Goal: Task Accomplishment & Management: Complete application form

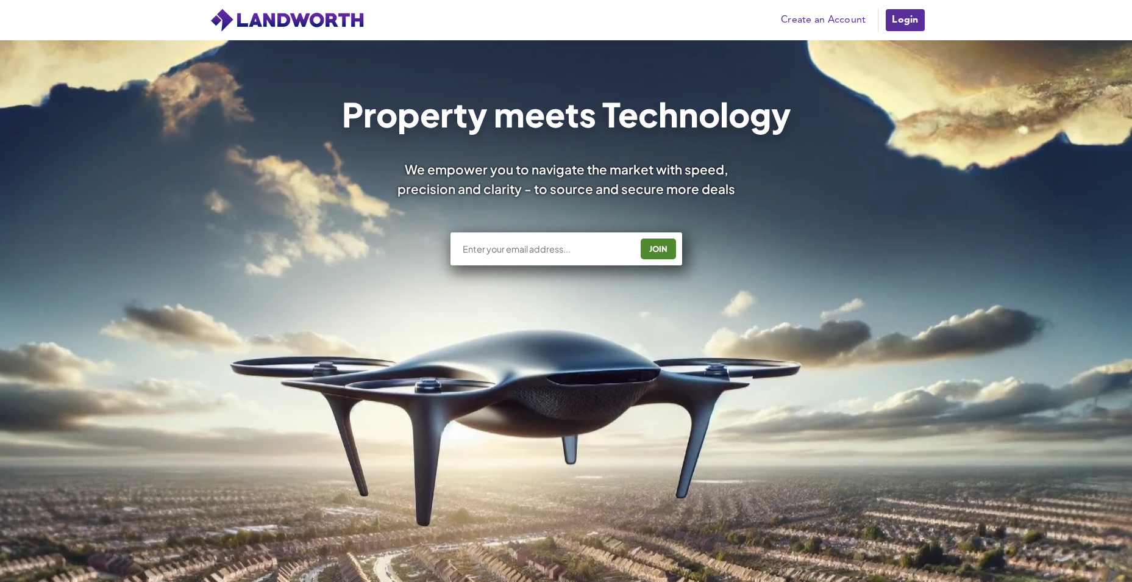
click at [854, 18] on link "Create an Account" at bounding box center [823, 20] width 97 height 18
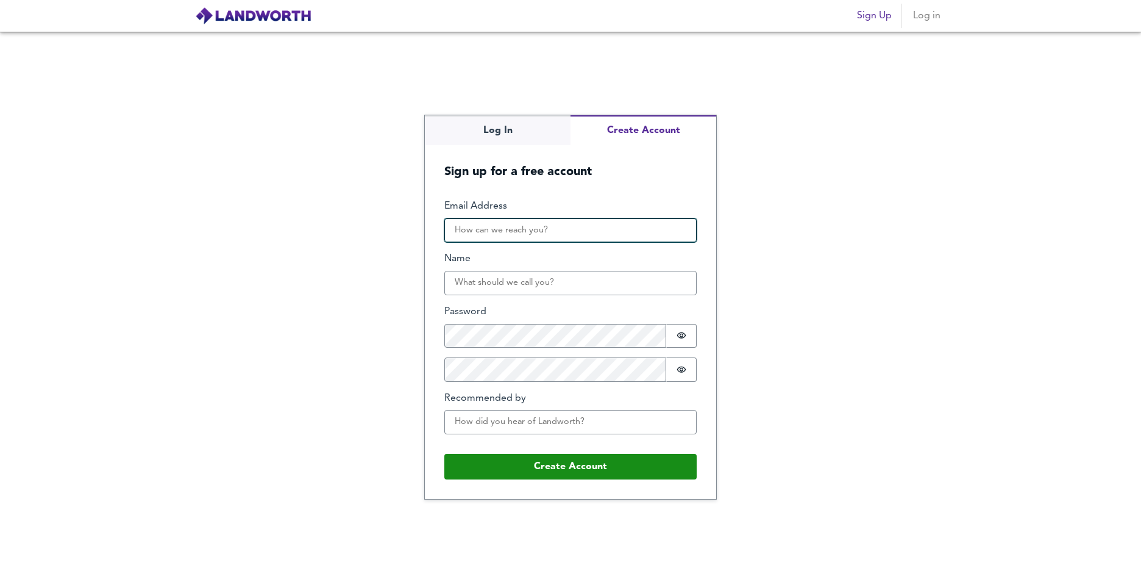
click at [456, 226] on input "Email Address" at bounding box center [570, 230] width 252 height 24
type input "drateeque@gmail.com"
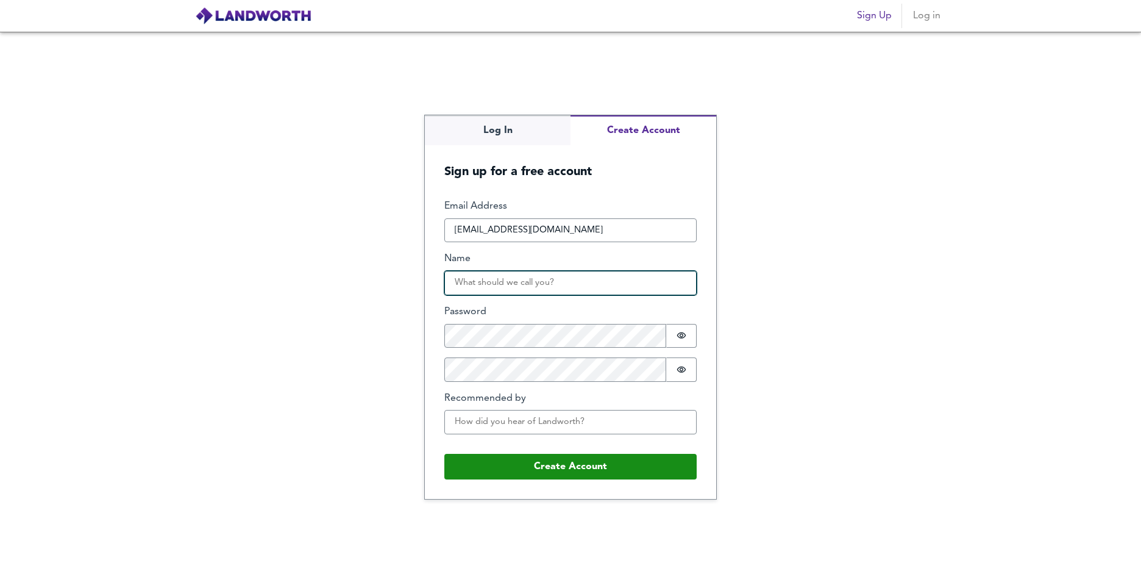
type input "Ateeq Yousif"
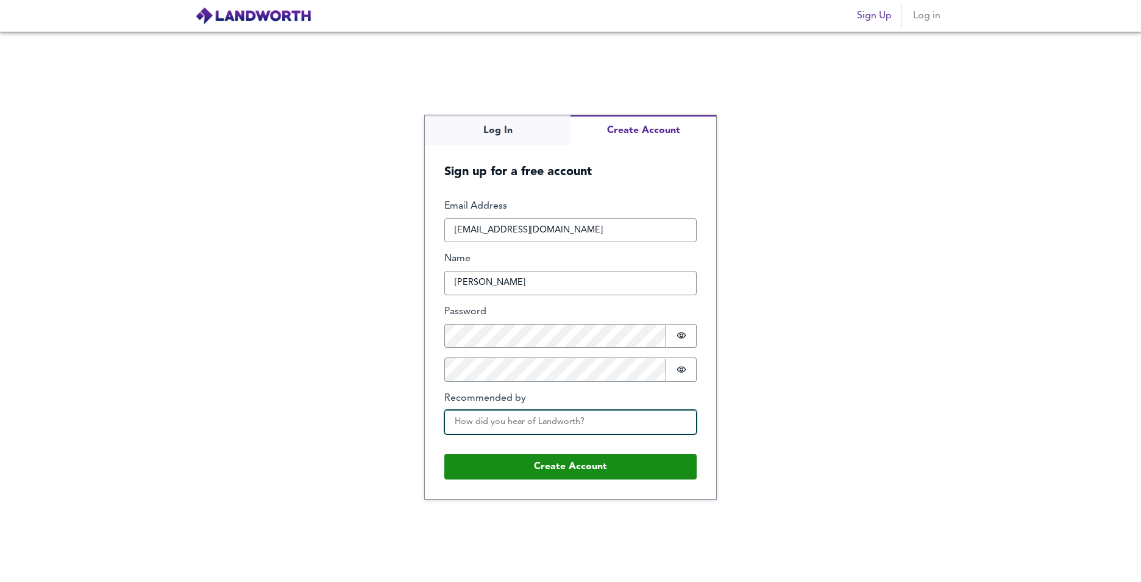
click at [495, 420] on input "Recommended by" at bounding box center [570, 422] width 252 height 24
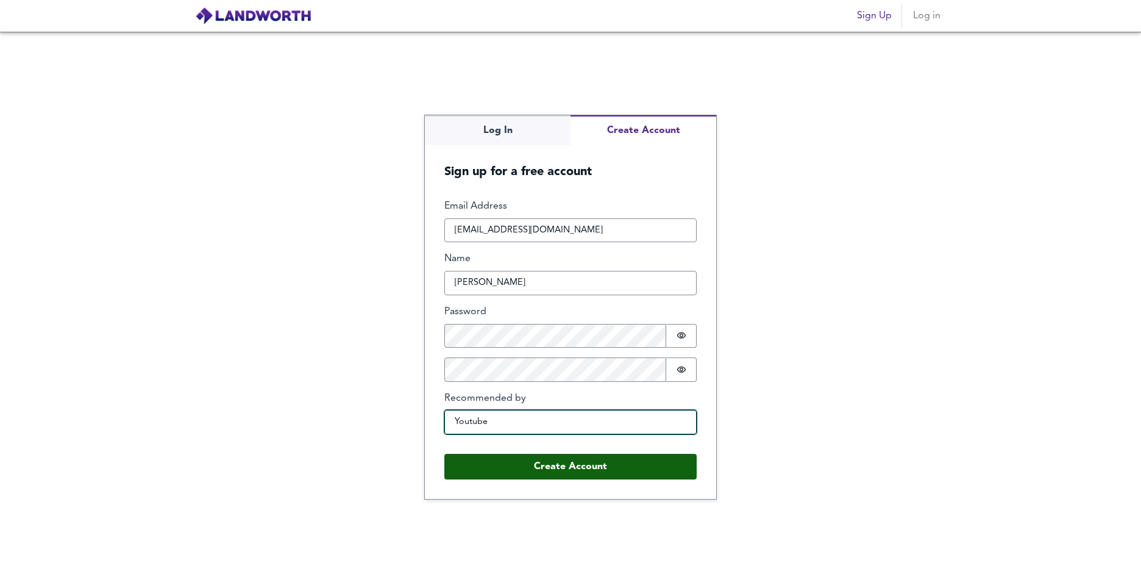
type input "Youtube"
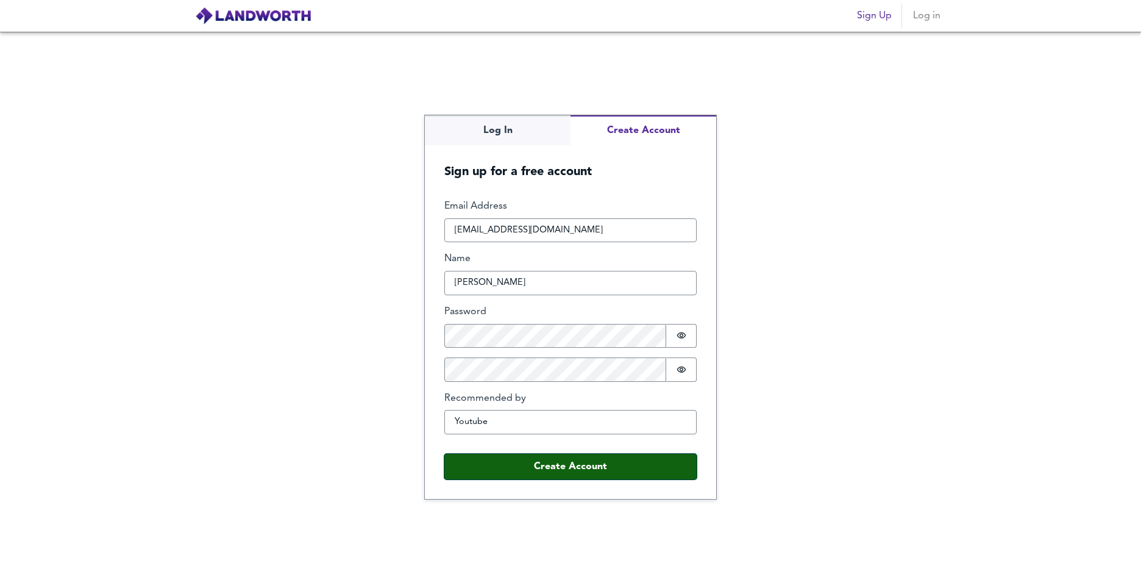
click at [573, 474] on button "Create Account" at bounding box center [570, 467] width 252 height 26
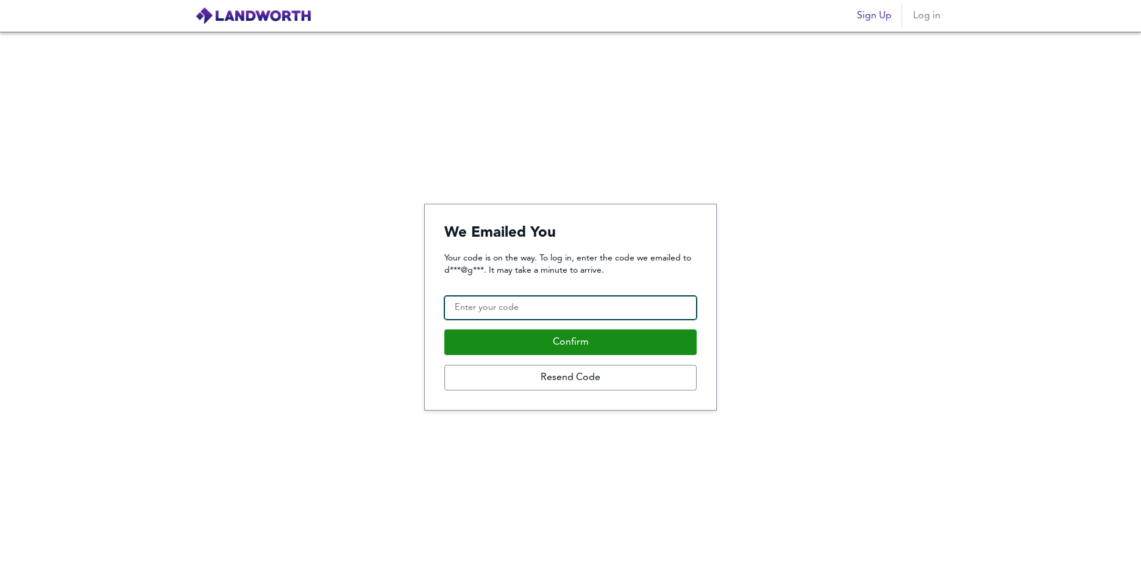
click at [466, 306] on input "Confirmation Code" at bounding box center [570, 308] width 252 height 24
type input "073521"
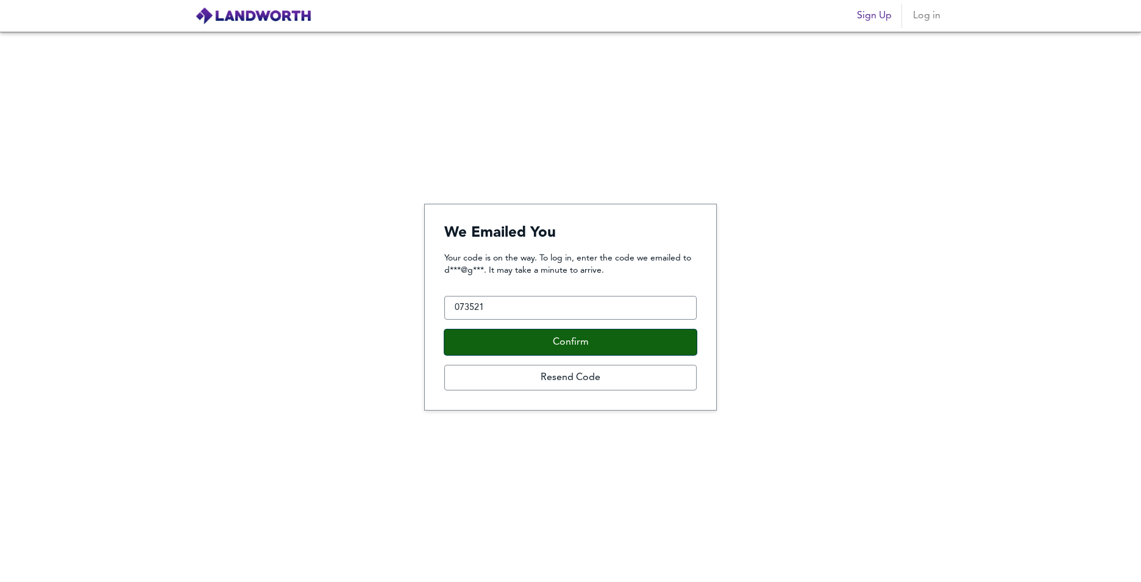
click at [566, 343] on button "Confirm" at bounding box center [570, 342] width 252 height 26
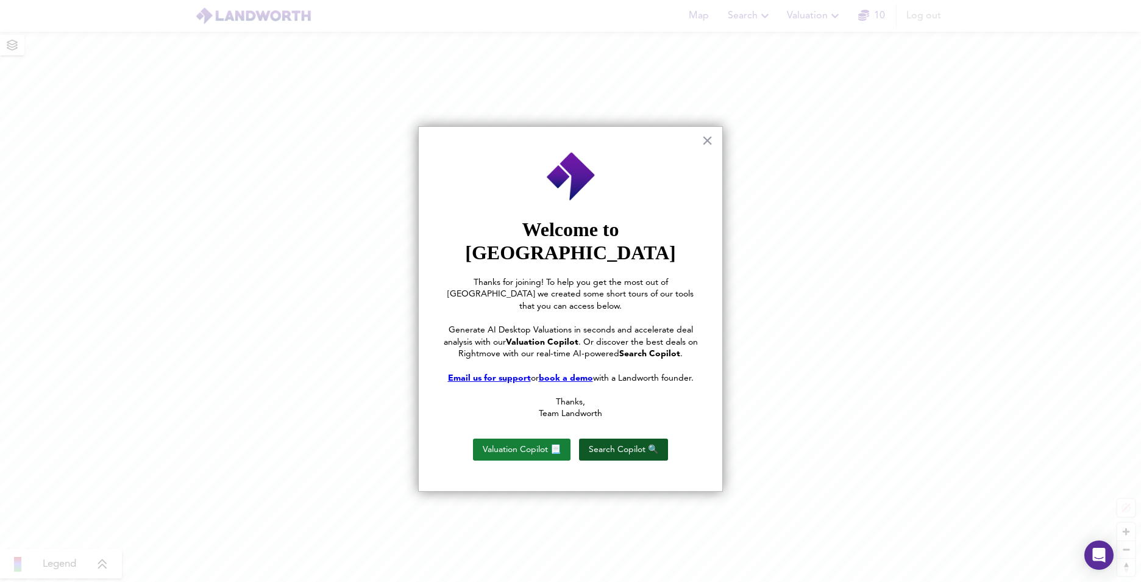
click at [610, 438] on button "Search Copilot 🔍" at bounding box center [623, 449] width 89 height 22
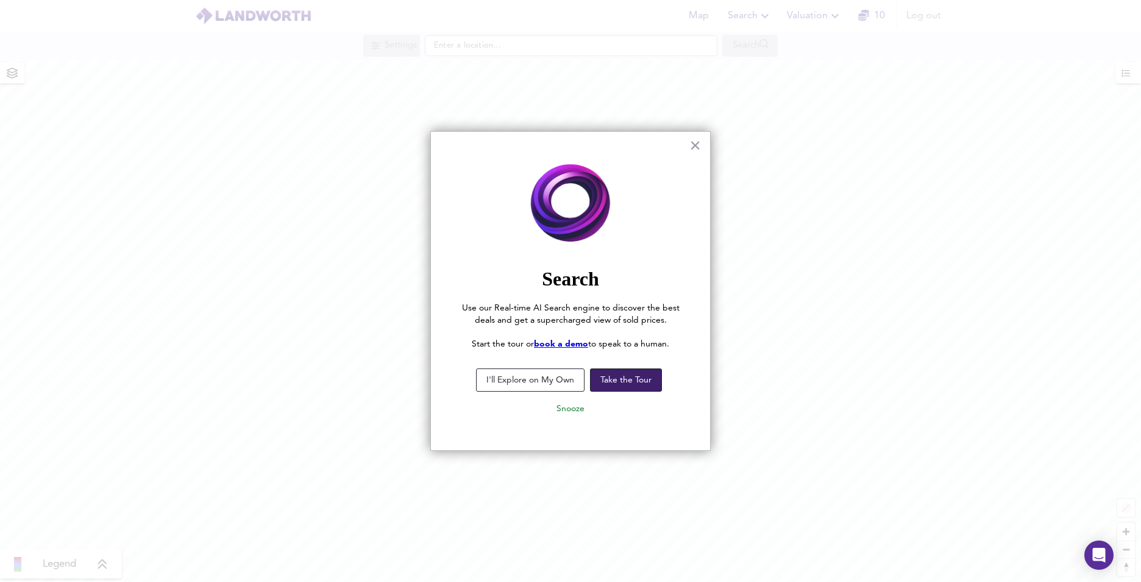
click at [613, 379] on button "Take the Tour" at bounding box center [626, 379] width 72 height 23
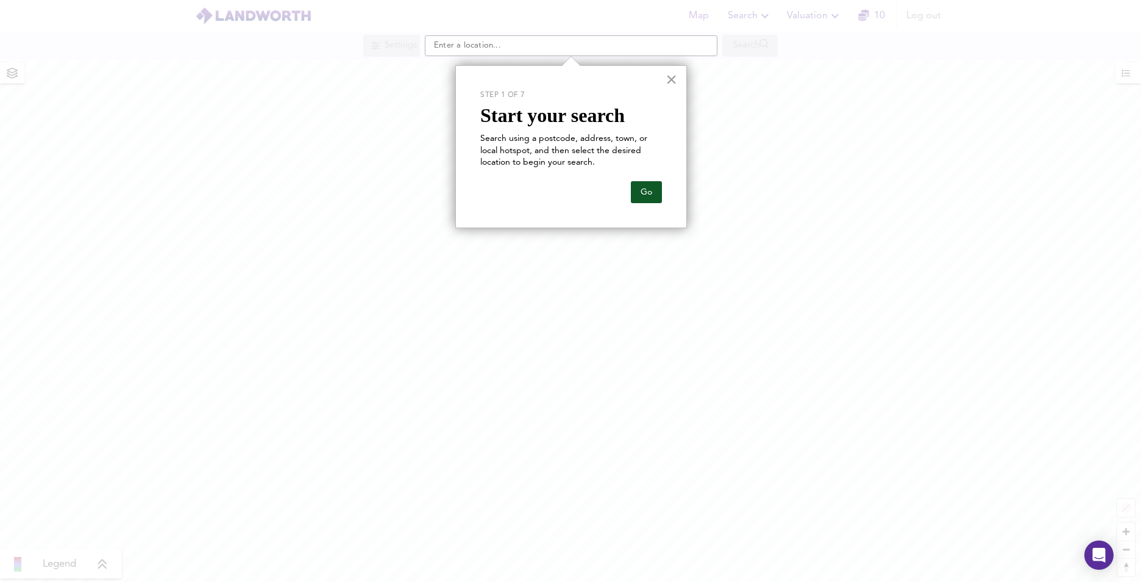
click at [644, 192] on button "Go" at bounding box center [646, 192] width 31 height 22
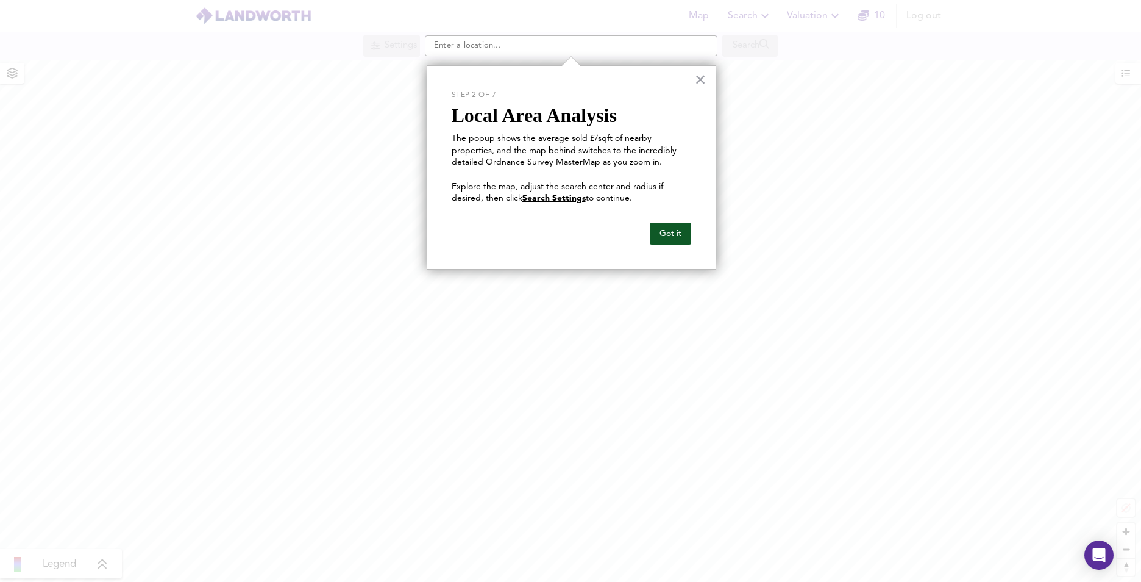
click at [672, 238] on button "Got it" at bounding box center [670, 234] width 41 height 22
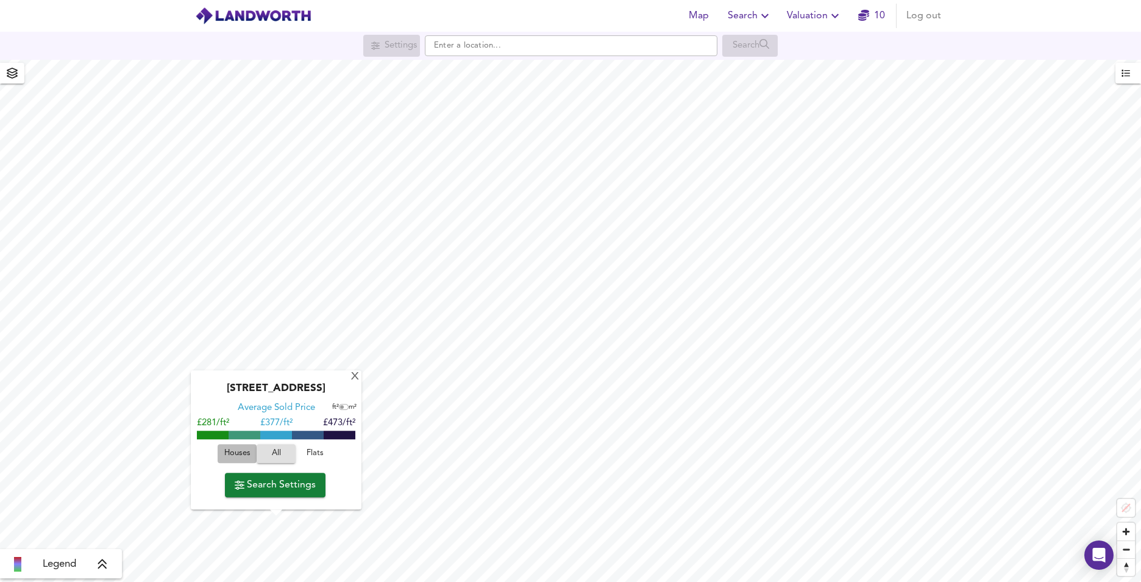
click at [232, 454] on span "Houses" at bounding box center [237, 454] width 33 height 14
click at [266, 486] on span "Search Settings" at bounding box center [275, 484] width 81 height 17
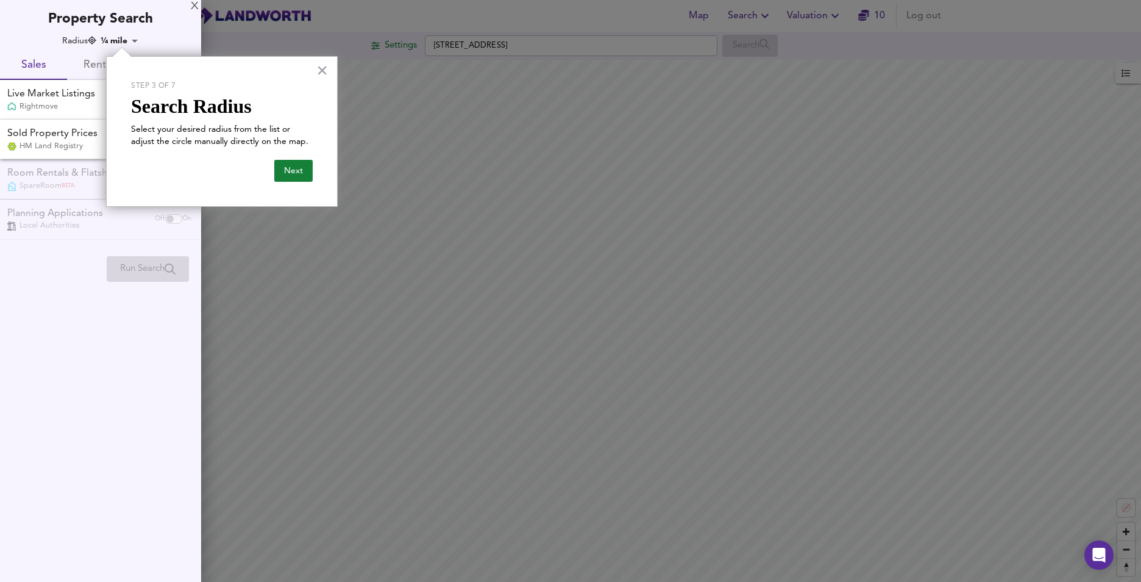
checkbox input "false"
checkbox input "true"
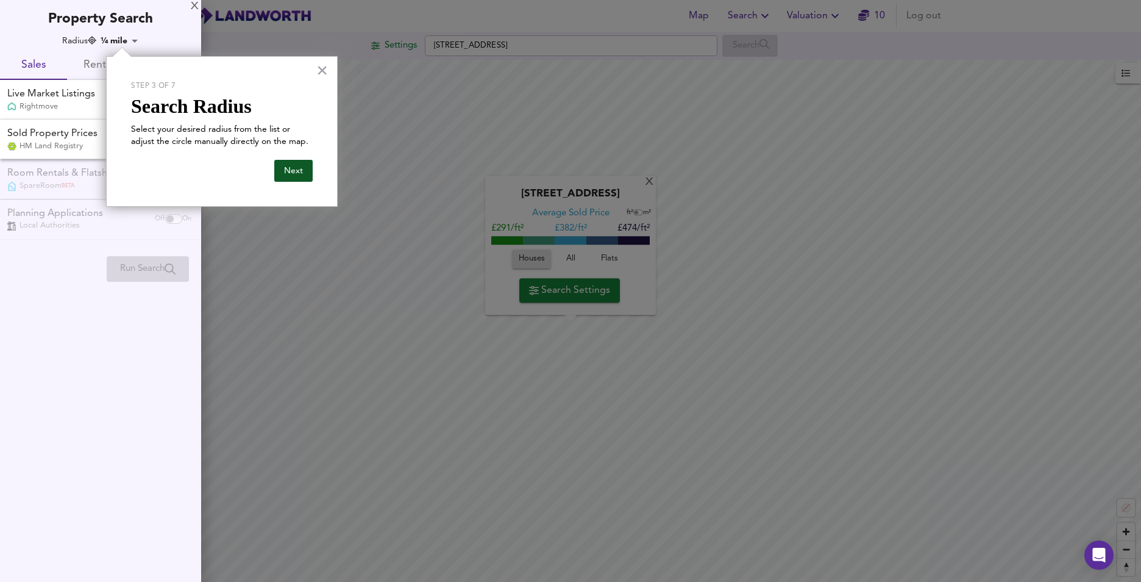
click at [288, 171] on button "Next" at bounding box center [293, 171] width 38 height 22
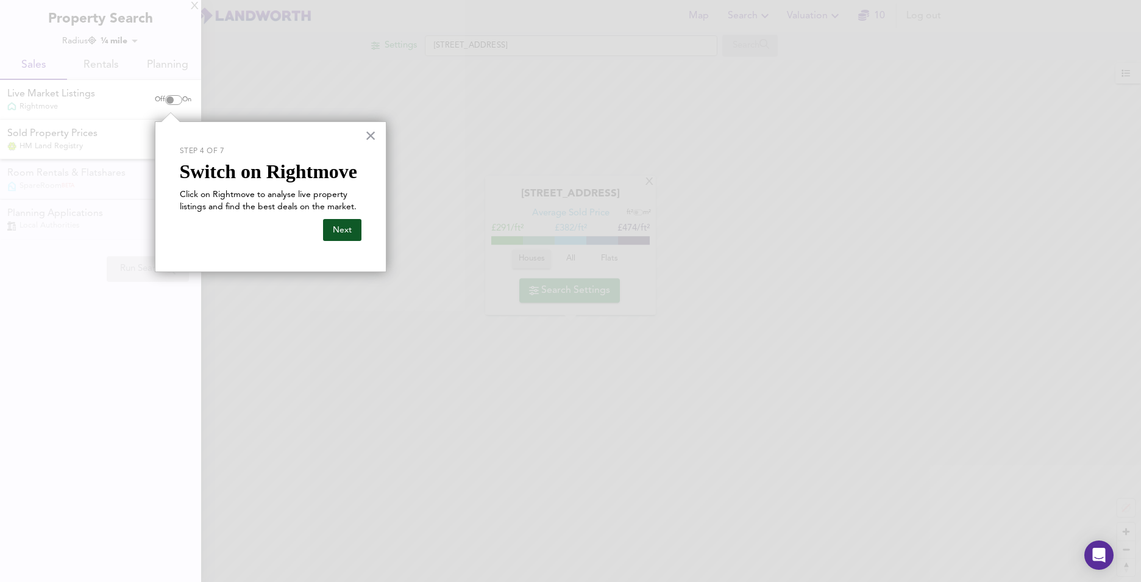
click at [337, 230] on button "Next" at bounding box center [342, 230] width 38 height 22
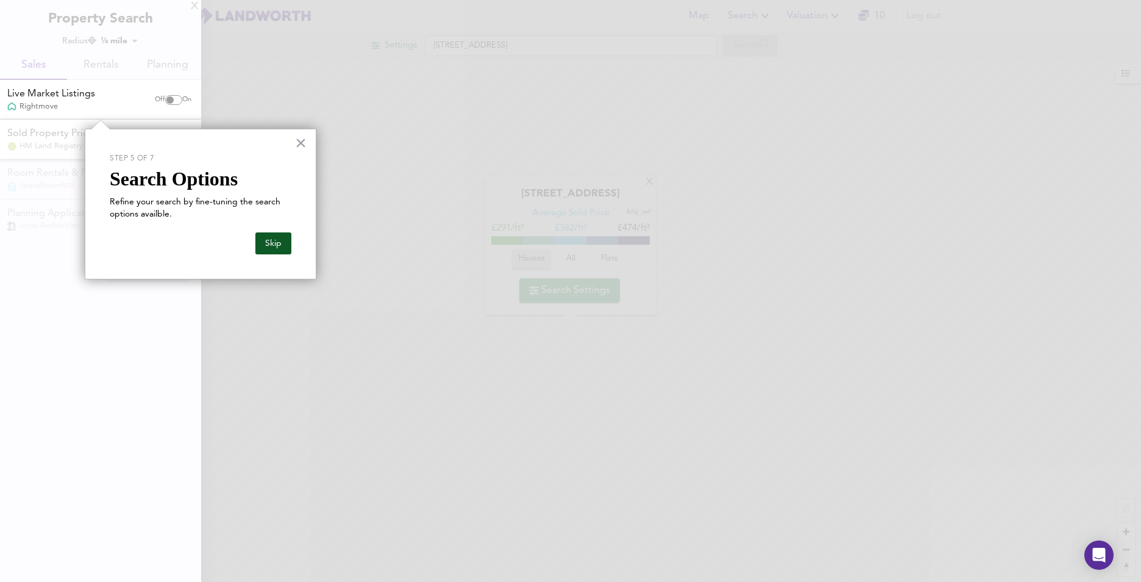
click at [279, 248] on button "Skip" at bounding box center [273, 243] width 36 height 22
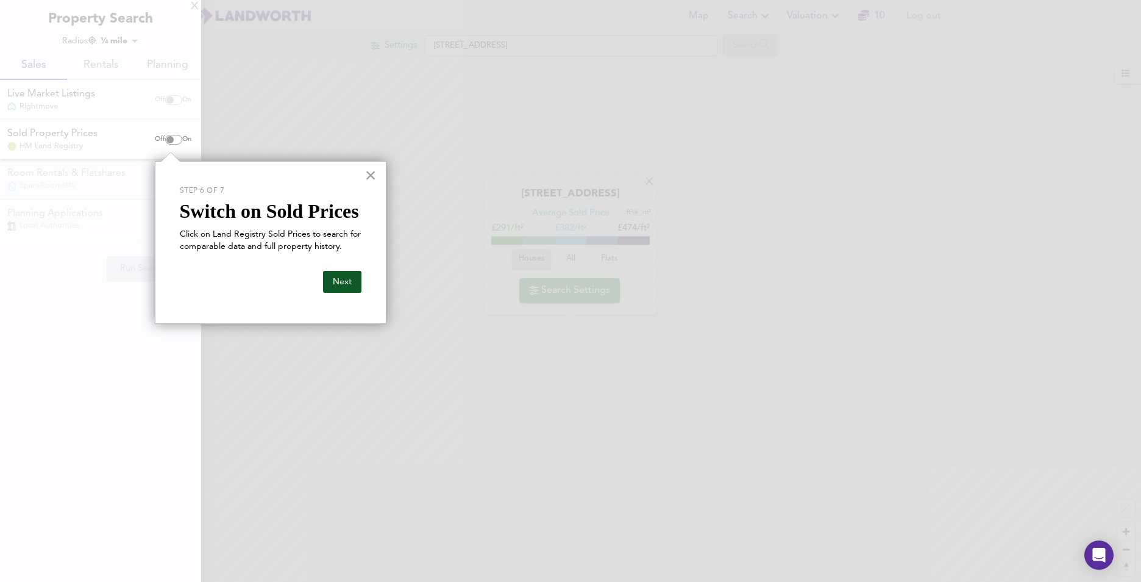
click at [341, 279] on button "Next" at bounding box center [342, 282] width 38 height 22
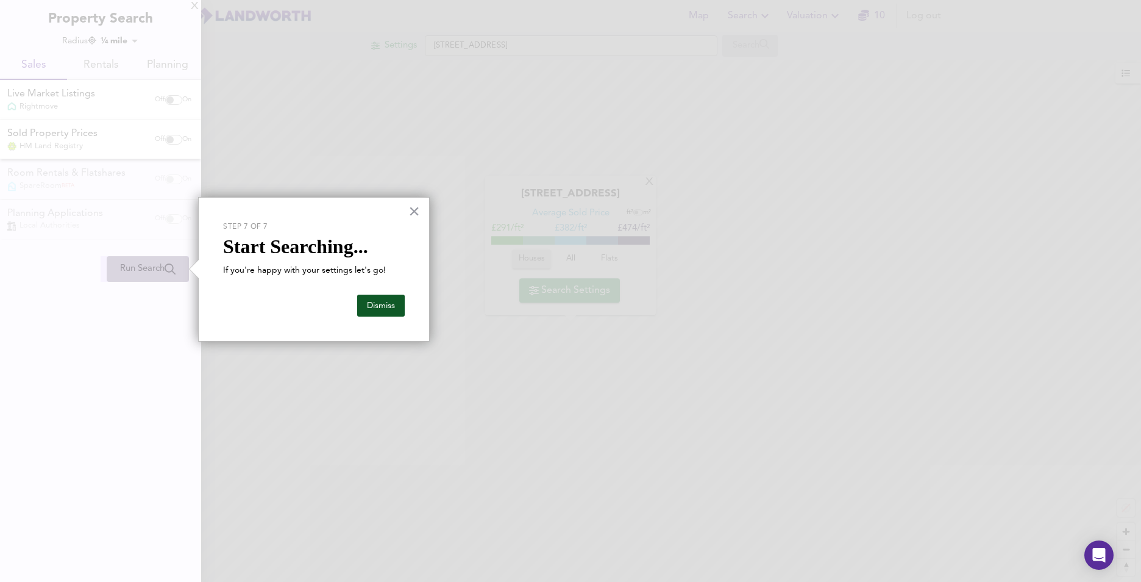
click at [379, 302] on button "Dismiss" at bounding box center [381, 305] width 48 height 22
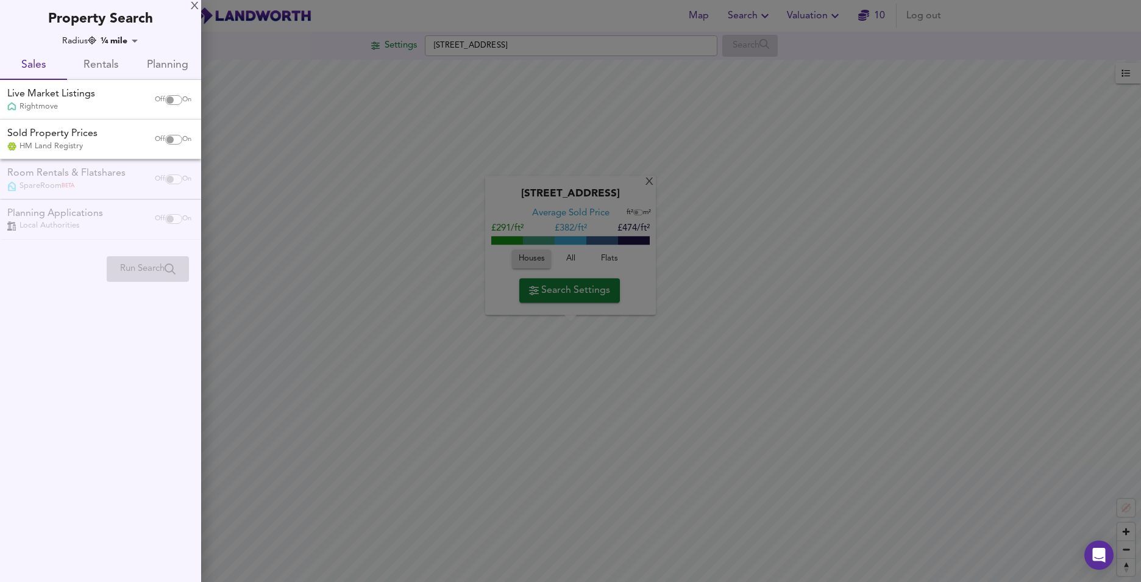
click at [173, 104] on input "checkbox" at bounding box center [169, 100] width 29 height 10
checkbox input "true"
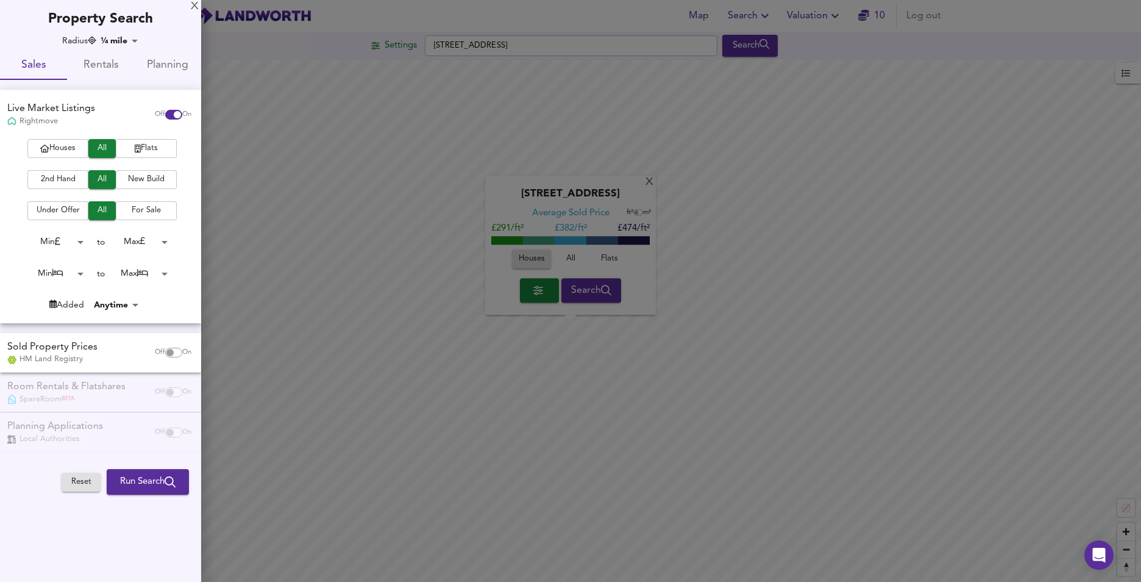
click at [73, 148] on span "Houses" at bounding box center [58, 148] width 49 height 14
click at [63, 178] on span "2nd Hand" at bounding box center [58, 180] width 49 height 14
click at [174, 354] on input "checkbox" at bounding box center [169, 352] width 29 height 10
checkbox input "true"
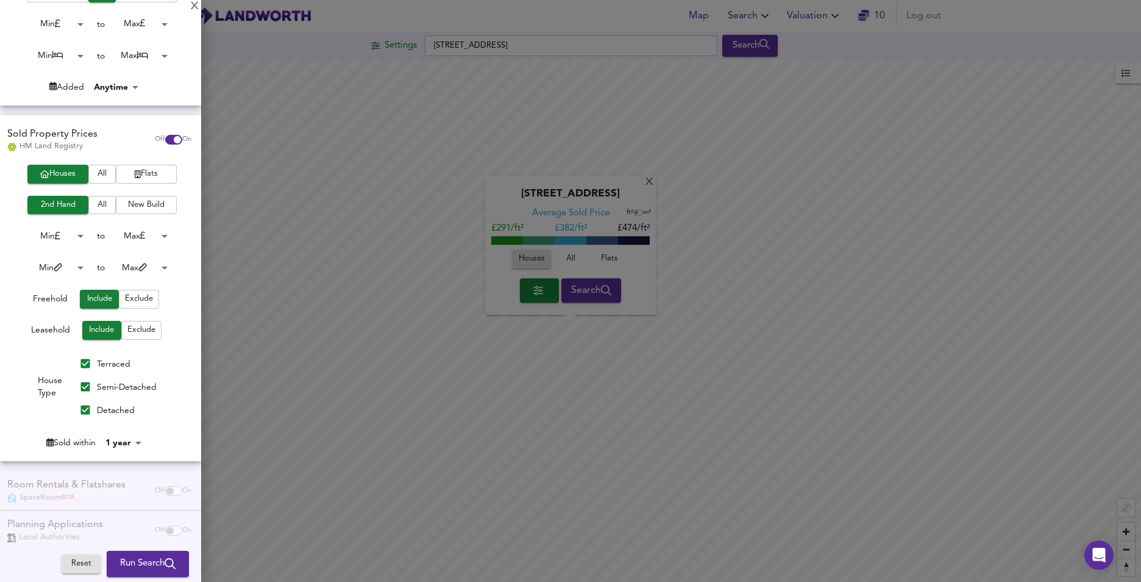
scroll to position [234, 0]
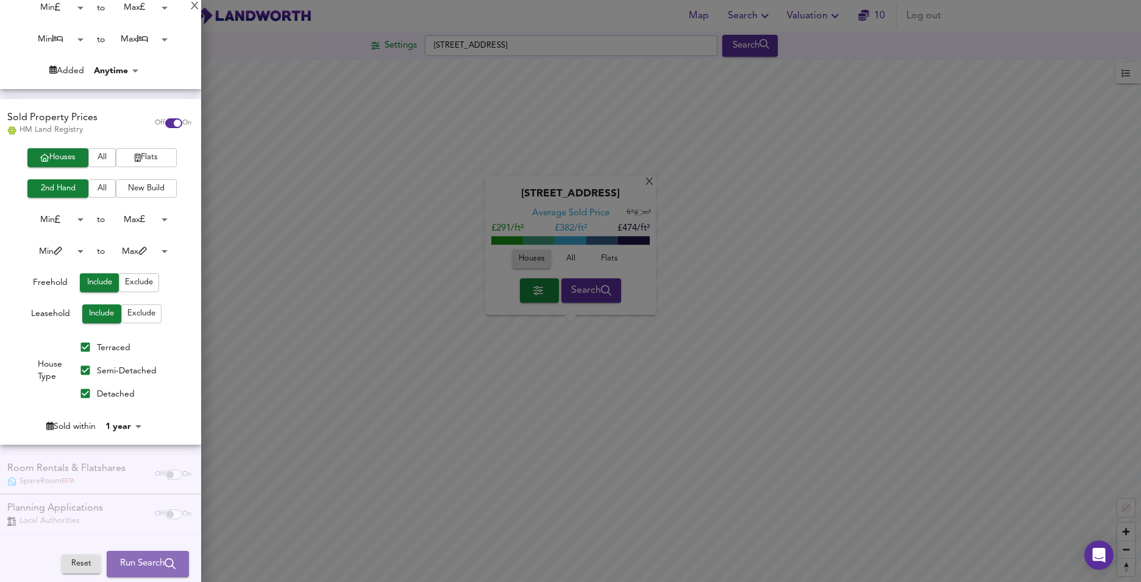
click at [130, 561] on span "Run Search" at bounding box center [147, 563] width 55 height 16
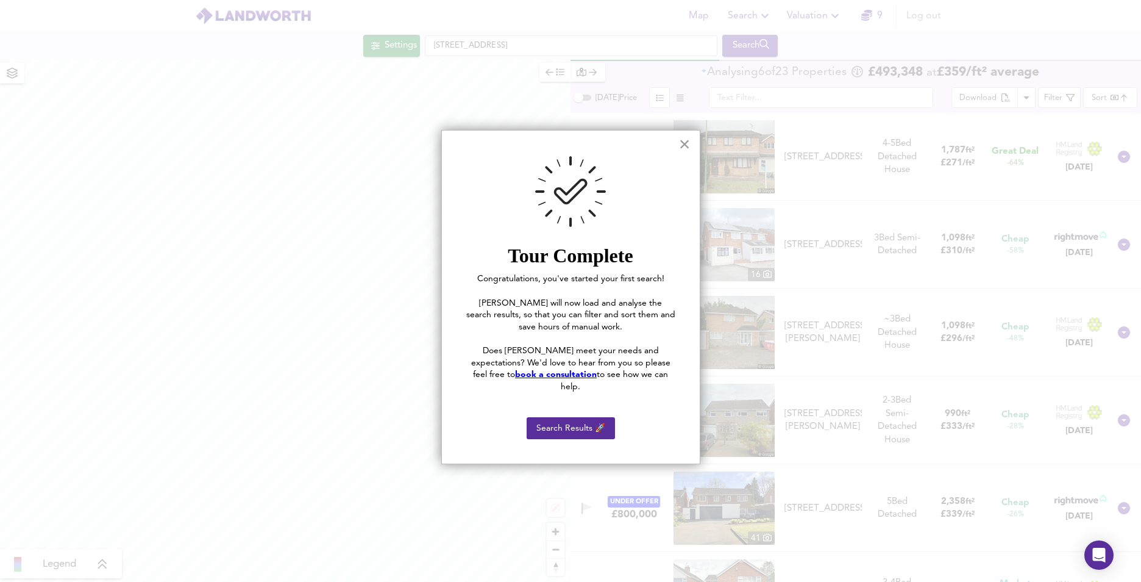
click at [686, 146] on button "×" at bounding box center [685, 144] width 12 height 20
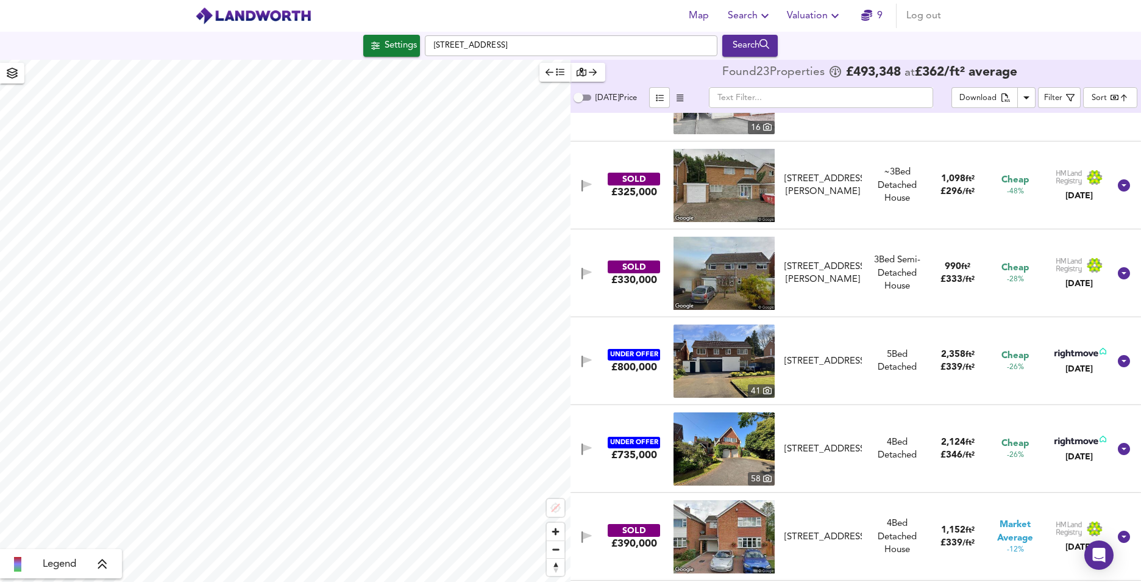
scroll to position [244, 0]
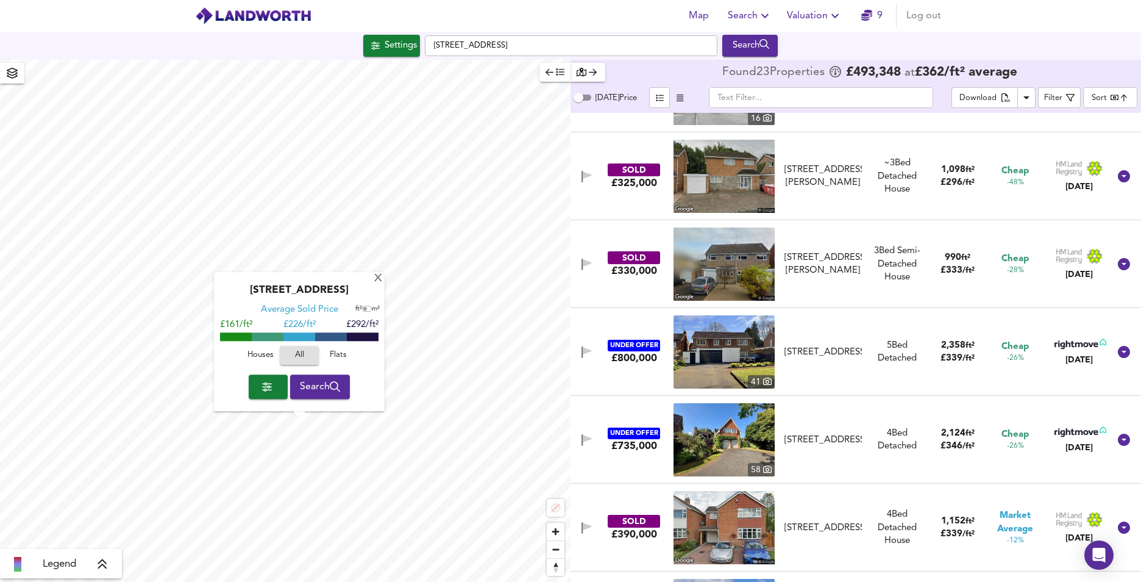
click at [307, 383] on span "Search" at bounding box center [320, 386] width 41 height 17
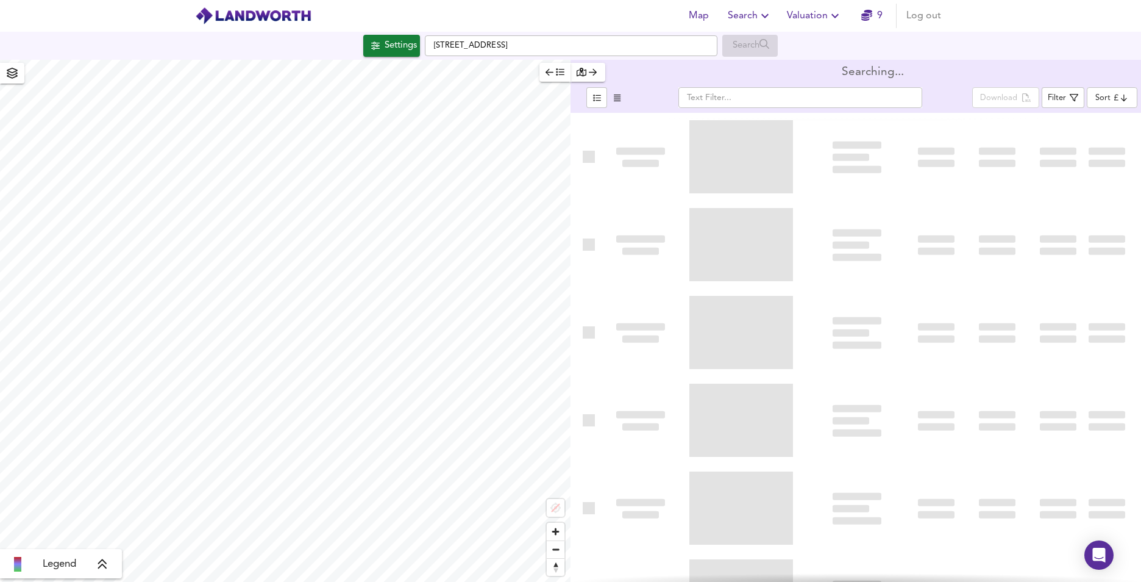
type input "bestdeal"
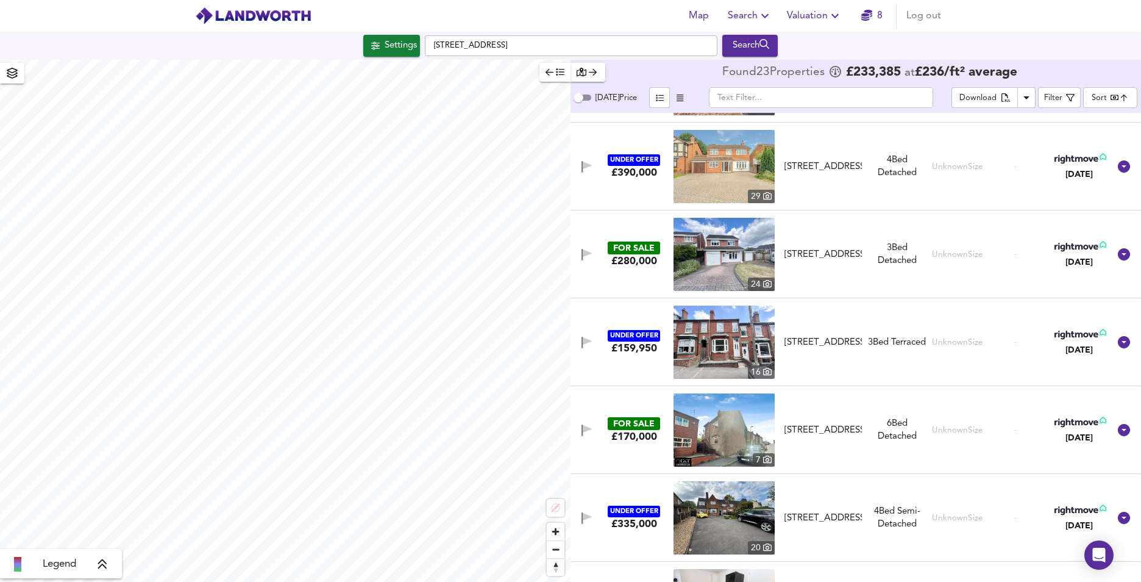
scroll to position [1280, 0]
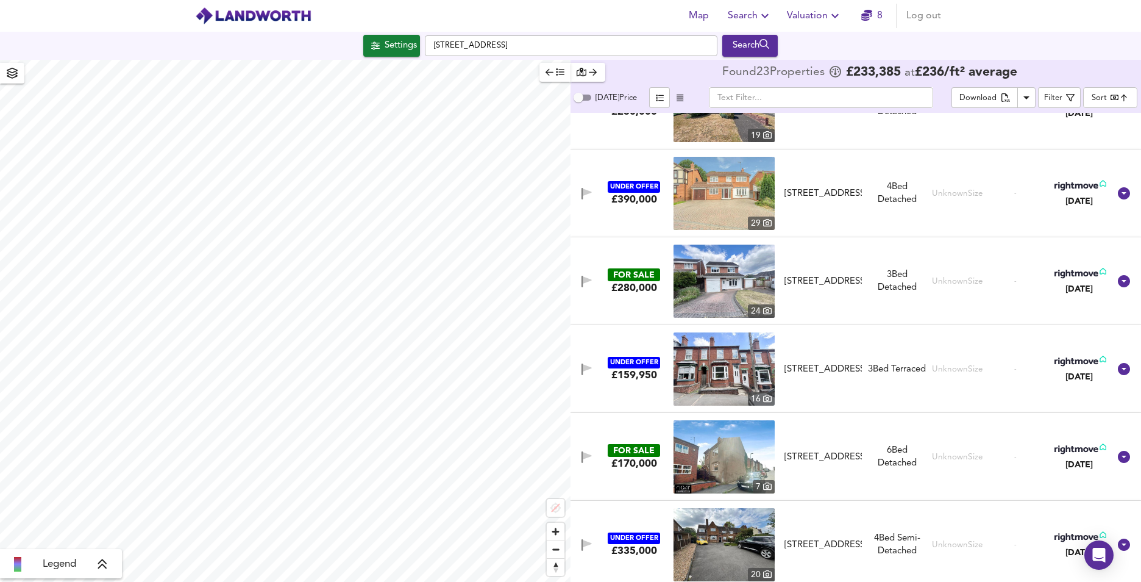
click at [824, 13] on span "Valuation" at bounding box center [814, 15] width 55 height 17
click at [886, 13] on span "8" at bounding box center [871, 15] width 39 height 17
click at [868, 17] on icon "button" at bounding box center [866, 15] width 11 height 11
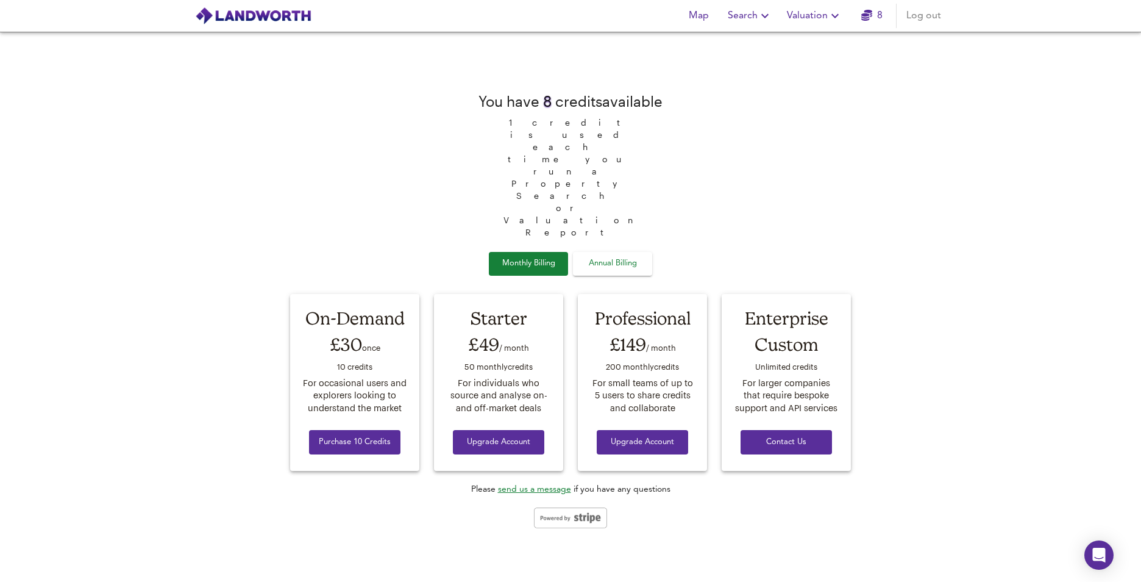
click at [625, 257] on span "Annual Billing" at bounding box center [612, 264] width 61 height 14
